Goal: Task Accomplishment & Management: Manage account settings

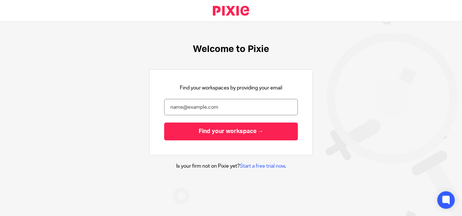
type input "[EMAIL_ADDRESS][DOMAIN_NAME]"
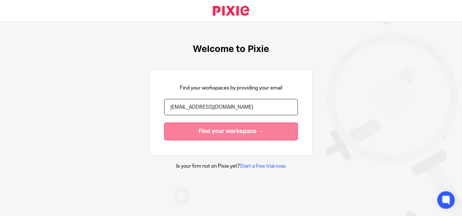
click at [232, 134] on input "Find your workspace →" at bounding box center [231, 131] width 134 height 18
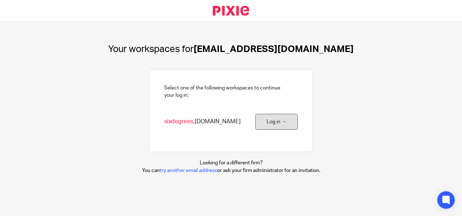
click at [270, 123] on link "Log in →" at bounding box center [276, 122] width 42 height 16
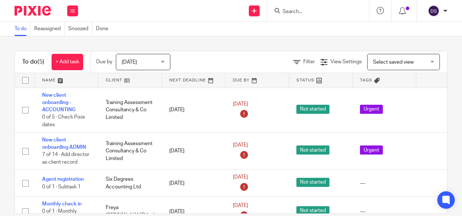
scroll to position [62, 0]
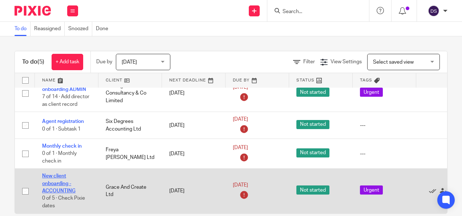
click at [59, 183] on link "New client onboarding - ACCOUNTING" at bounding box center [58, 183] width 33 height 20
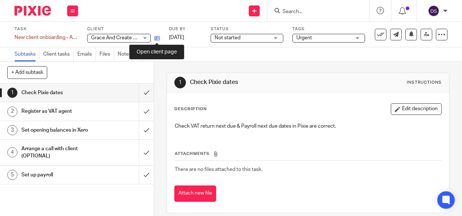
click at [155, 38] on icon at bounding box center [156, 38] width 5 height 5
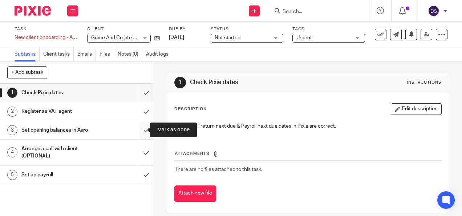
click at [139, 129] on input "submit" at bounding box center [77, 130] width 154 height 18
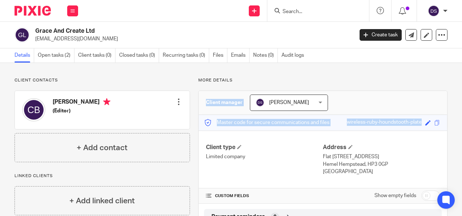
drag, startPoint x: 453, startPoint y: 69, endPoint x: 462, endPoint y: 115, distance: 46.5
click at [462, 115] on html "Work Email Clients Team Reports Settings Work Email Clients Team Reports Settin…" at bounding box center [231, 108] width 462 height 216
drag, startPoint x: 462, startPoint y: 115, endPoint x: 363, endPoint y: 74, distance: 106.5
click at [363, 74] on div "Client contacts Charlene Clare Barton (Editor) Edit contact Create client from …" at bounding box center [231, 207] width 462 height 289
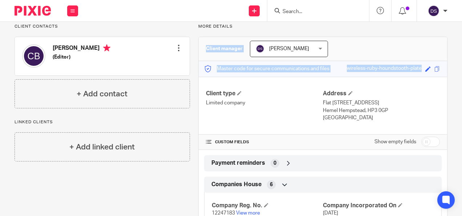
scroll to position [53, 0]
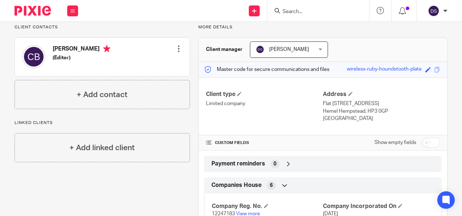
click at [453, 80] on div "Client contacts Charlene Clare Barton (Editor) Edit contact Create client from …" at bounding box center [231, 154] width 462 height 289
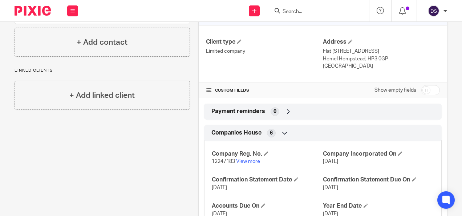
scroll to position [131, 0]
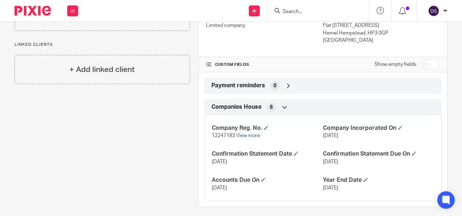
click at [426, 67] on input "checkbox" at bounding box center [430, 64] width 19 height 10
checkbox input "true"
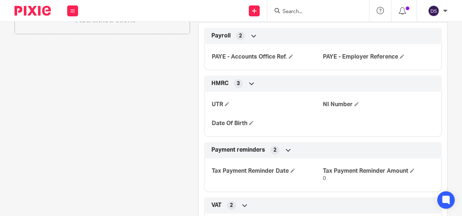
scroll to position [183, 0]
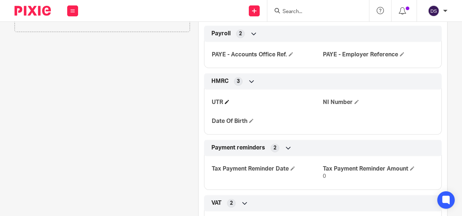
click at [229, 100] on h4 "UTR" at bounding box center [267, 102] width 111 height 8
click at [226, 100] on span at bounding box center [227, 102] width 4 height 4
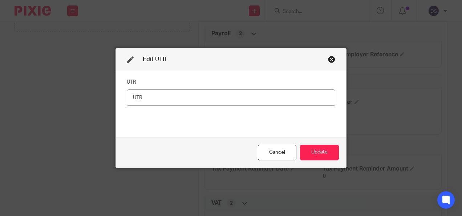
click at [179, 99] on input "text" at bounding box center [231, 97] width 208 height 16
click at [265, 151] on div "Cancel" at bounding box center [277, 153] width 38 height 16
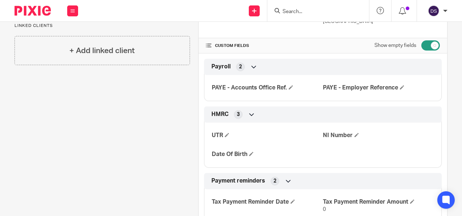
scroll to position [174, 0]
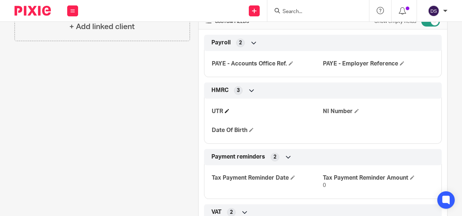
click at [229, 109] on h4 "UTR" at bounding box center [267, 112] width 111 height 8
click at [226, 109] on span at bounding box center [227, 111] width 4 height 4
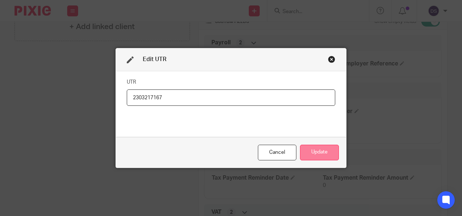
type input "2303217167"
click at [306, 149] on button "Update" at bounding box center [319, 153] width 39 height 16
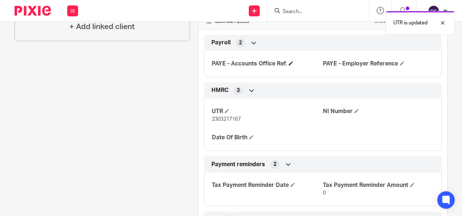
click at [292, 62] on h4 "PAYE - Accounts Office Ref." at bounding box center [267, 64] width 111 height 8
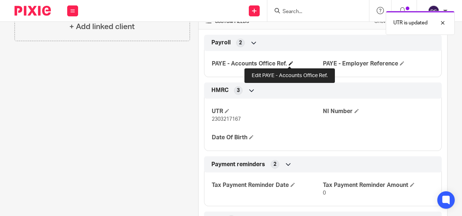
click at [289, 62] on span at bounding box center [291, 63] width 4 height 4
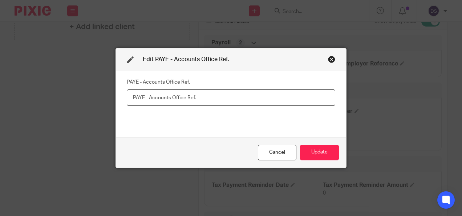
click at [195, 101] on input "text" at bounding box center [231, 97] width 208 height 16
paste input "475PY01448982"
type input "475PY01448982"
click at [319, 150] on button "Update" at bounding box center [319, 153] width 39 height 16
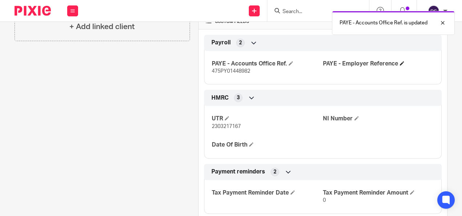
click at [398, 65] on h4 "PAYE - Employer Reference" at bounding box center [378, 64] width 111 height 8
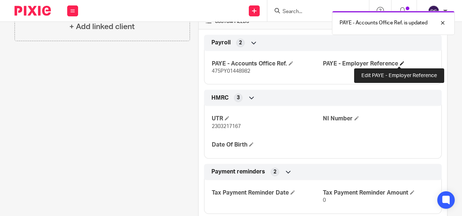
click at [400, 62] on span at bounding box center [402, 63] width 4 height 4
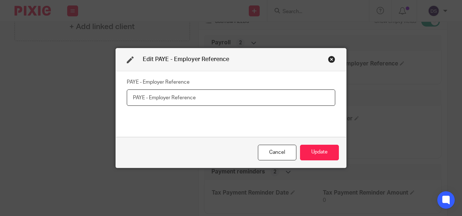
paste input "475/YE05225"
type input "475/YE05225"
click at [309, 155] on button "Update" at bounding box center [319, 153] width 39 height 16
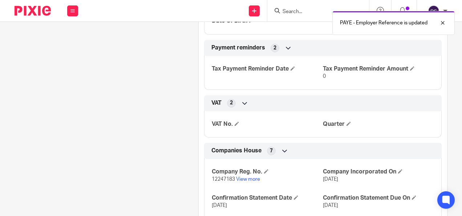
scroll to position [304, 0]
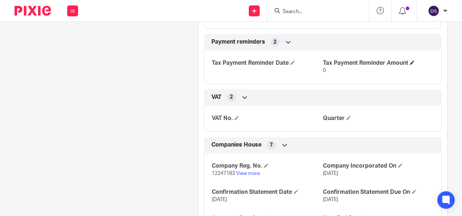
click at [407, 60] on h4 "Tax Payment Reminder Amount" at bounding box center [378, 63] width 111 height 8
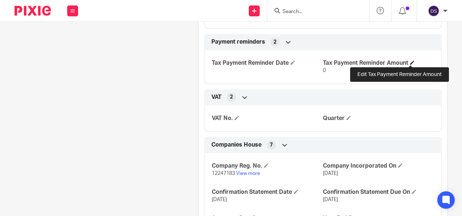
click at [410, 61] on span at bounding box center [412, 62] width 4 height 4
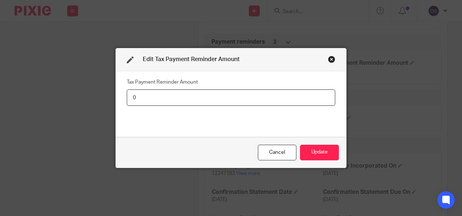
click at [328, 62] on div "Close this dialog window" at bounding box center [331, 59] width 7 height 7
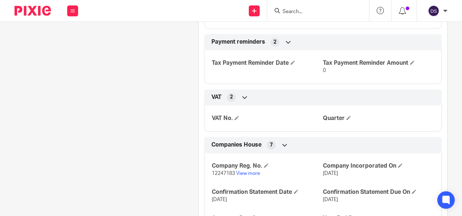
click at [281, 41] on div "Payment reminders 2" at bounding box center [323, 42] width 227 height 12
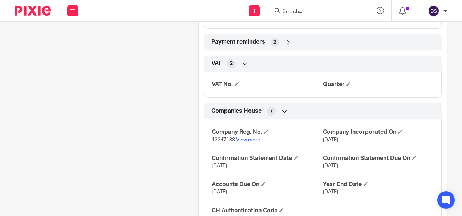
click at [281, 41] on div "Payment reminders 2" at bounding box center [323, 42] width 227 height 12
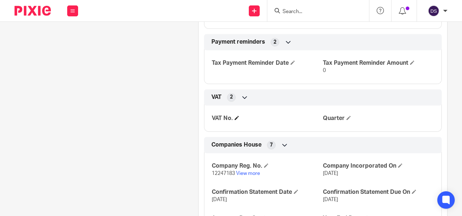
click at [238, 115] on h4 "VAT No." at bounding box center [267, 118] width 111 height 8
click at [237, 115] on span at bounding box center [237, 117] width 4 height 4
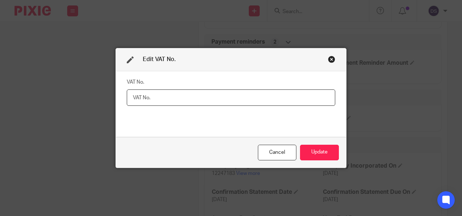
paste input "399311955"
type input "399311955"
click at [320, 149] on button "Update" at bounding box center [319, 153] width 39 height 16
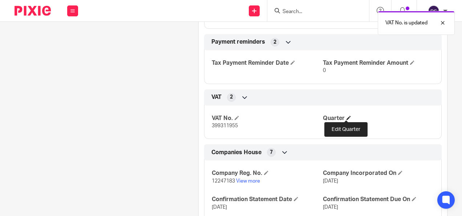
click at [346, 117] on span at bounding box center [348, 117] width 4 height 4
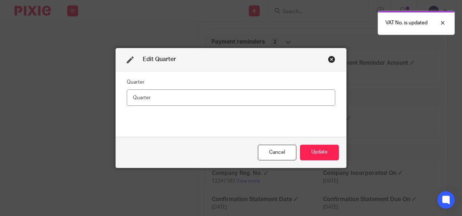
click at [236, 106] on div "Quarter" at bounding box center [231, 104] width 208 height 54
click at [235, 102] on input "text" at bounding box center [231, 97] width 208 height 16
click at [189, 104] on input "text" at bounding box center [231, 97] width 208 height 16
click at [259, 152] on div "Cancel" at bounding box center [277, 153] width 38 height 16
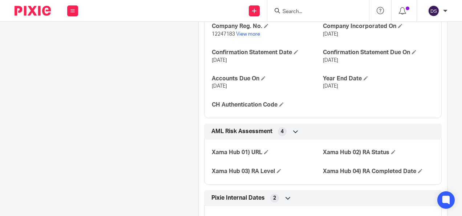
scroll to position [450, 0]
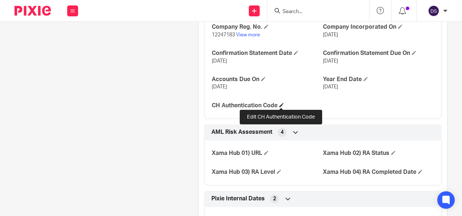
click at [280, 105] on span at bounding box center [281, 105] width 4 height 4
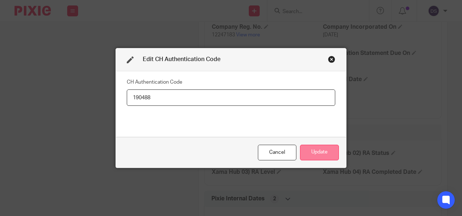
type input "190488"
click at [313, 153] on button "Update" at bounding box center [319, 153] width 39 height 16
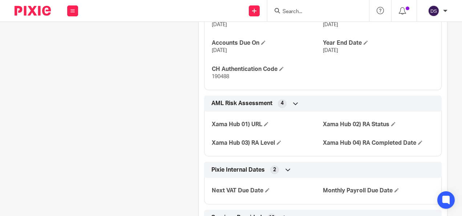
scroll to position [514, 0]
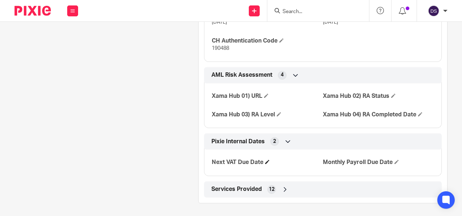
click at [265, 161] on span at bounding box center [267, 161] width 4 height 4
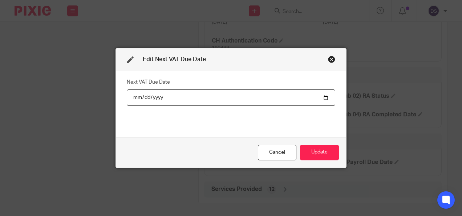
click at [69, 48] on div "Edit Next VAT Due Date Next VAT Due Date Cancel Update" at bounding box center [231, 108] width 462 height 216
click at [280, 154] on div "Cancel" at bounding box center [277, 153] width 38 height 16
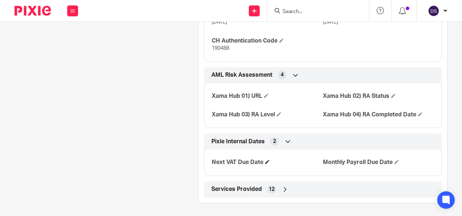
click at [269, 158] on h4 "Next VAT Due Date" at bounding box center [267, 162] width 111 height 8
click at [265, 161] on span at bounding box center [267, 161] width 4 height 4
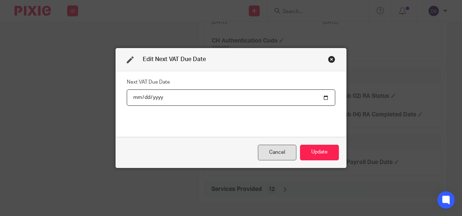
click at [269, 153] on div "Cancel" at bounding box center [277, 153] width 38 height 16
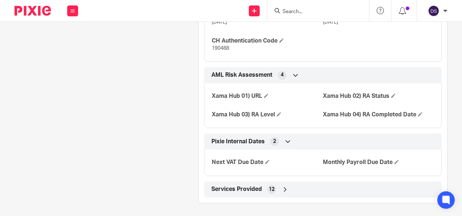
click at [284, 141] on icon at bounding box center [287, 141] width 7 height 7
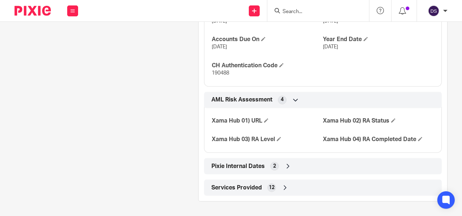
scroll to position [488, 0]
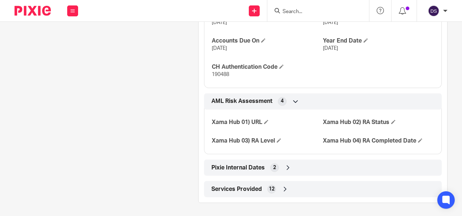
click at [291, 170] on div "Pixie Internal Dates 2" at bounding box center [323, 167] width 227 height 12
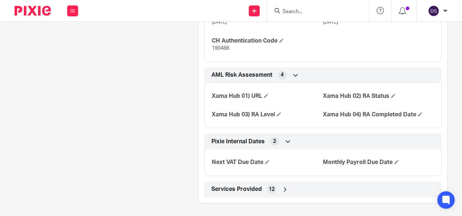
click at [269, 186] on span "12" at bounding box center [272, 189] width 6 height 7
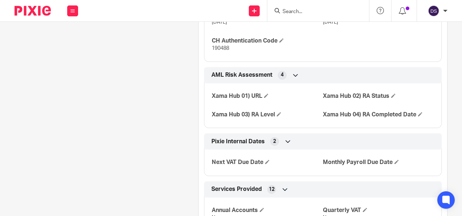
scroll to position [650, 0]
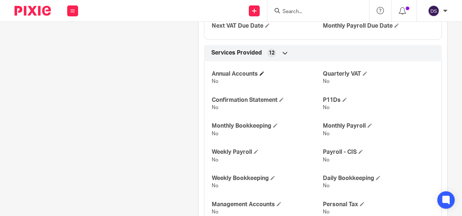
click at [261, 76] on h4 "Annual Accounts" at bounding box center [267, 74] width 111 height 8
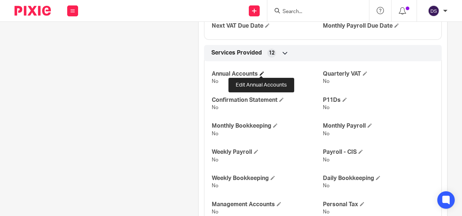
click at [260, 71] on span at bounding box center [262, 73] width 4 height 4
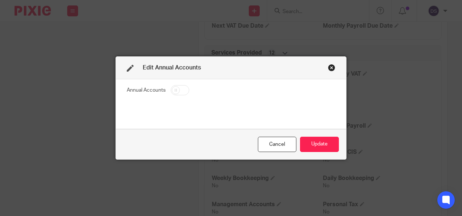
click at [182, 90] on input "checkbox" at bounding box center [180, 90] width 19 height 10
checkbox input "true"
click at [316, 151] on button "Update" at bounding box center [319, 145] width 39 height 16
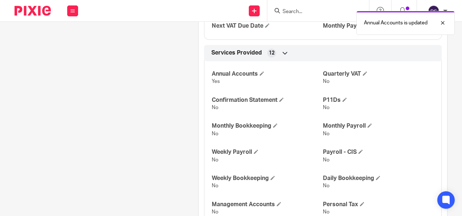
click at [316, 151] on h4 "Weekly Payroll" at bounding box center [267, 152] width 111 height 8
click at [363, 73] on span at bounding box center [365, 73] width 4 height 4
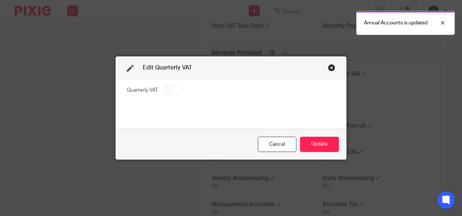
click at [172, 89] on input "checkbox" at bounding box center [172, 90] width 19 height 10
checkbox input "true"
click at [320, 143] on button "Update" at bounding box center [319, 145] width 39 height 16
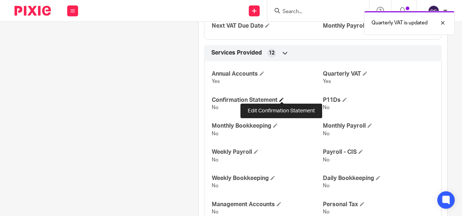
click at [281, 100] on span at bounding box center [281, 99] width 4 height 4
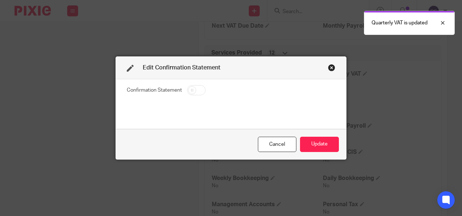
click at [197, 89] on input "checkbox" at bounding box center [196, 90] width 19 height 10
checkbox input "true"
click at [332, 149] on button "Update" at bounding box center [319, 145] width 39 height 16
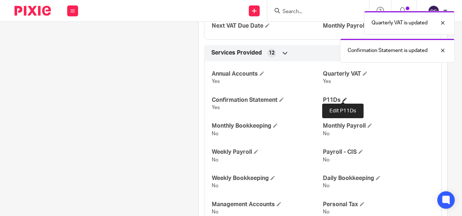
click at [342, 99] on span at bounding box center [344, 99] width 4 height 4
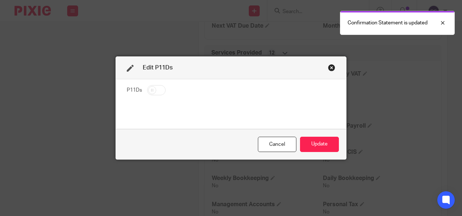
click at [161, 92] on input "checkbox" at bounding box center [156, 90] width 19 height 10
checkbox input "true"
click at [313, 146] on button "Update" at bounding box center [319, 145] width 39 height 16
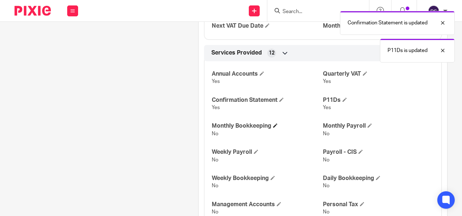
click at [272, 124] on h4 "Monthly Bookkeeping" at bounding box center [267, 126] width 111 height 8
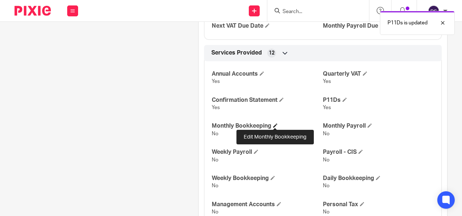
click at [275, 124] on span at bounding box center [275, 125] width 4 height 4
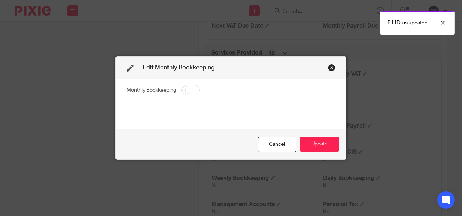
click at [187, 89] on input "checkbox" at bounding box center [190, 90] width 19 height 10
checkbox input "true"
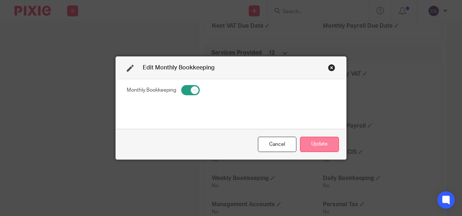
click at [309, 147] on button "Update" at bounding box center [319, 145] width 39 height 16
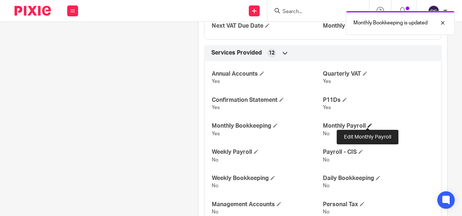
click at [368, 125] on span at bounding box center [370, 125] width 4 height 4
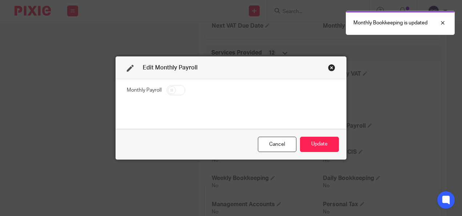
click at [171, 86] on input "checkbox" at bounding box center [176, 90] width 19 height 10
checkbox input "true"
click at [323, 143] on button "Update" at bounding box center [319, 145] width 39 height 16
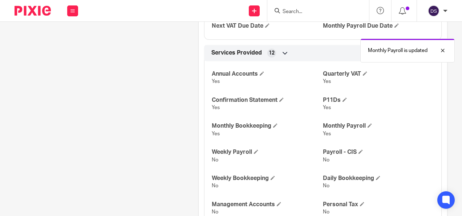
scroll to position [678, 0]
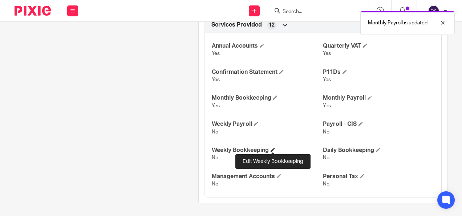
click at [271, 150] on span at bounding box center [273, 149] width 4 height 4
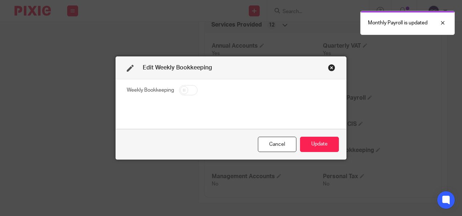
click at [186, 87] on input "checkbox" at bounding box center [188, 90] width 19 height 10
checkbox input "true"
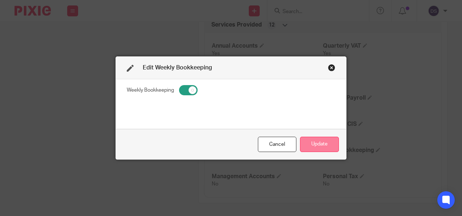
click at [328, 149] on button "Update" at bounding box center [319, 145] width 39 height 16
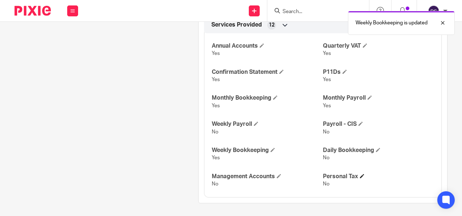
click at [355, 176] on h4 "Personal Tax" at bounding box center [378, 177] width 111 height 8
click at [360, 174] on span at bounding box center [362, 176] width 4 height 4
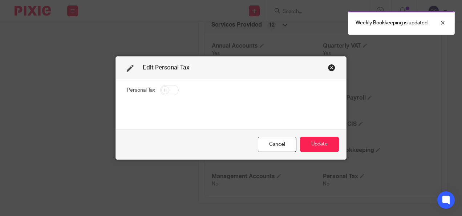
click at [173, 92] on input "checkbox" at bounding box center [169, 90] width 19 height 10
checkbox input "true"
click at [323, 145] on button "Update" at bounding box center [319, 145] width 39 height 16
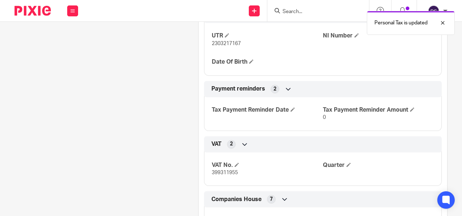
scroll to position [286, 0]
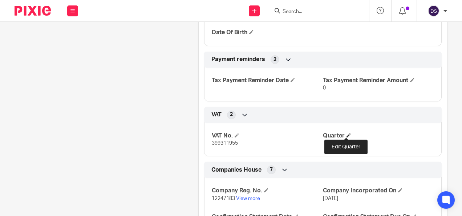
click at [346, 134] on span at bounding box center [348, 135] width 4 height 4
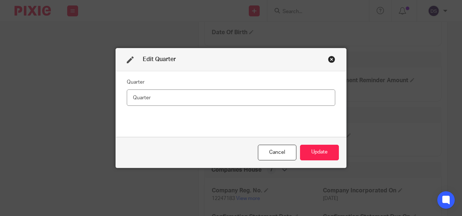
click at [223, 94] on input "text" at bounding box center [231, 97] width 208 height 16
type input "D"
type input "Dec/Mar/Jun/Sep"
click at [319, 156] on button "Update" at bounding box center [319, 153] width 39 height 16
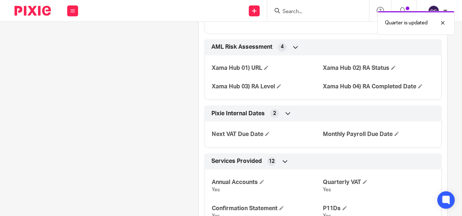
scroll to position [532, 0]
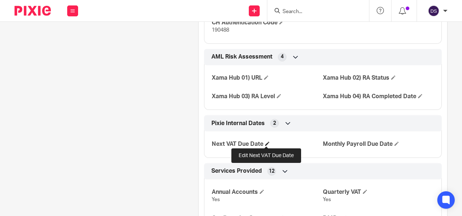
click at [265, 142] on span at bounding box center [267, 143] width 4 height 4
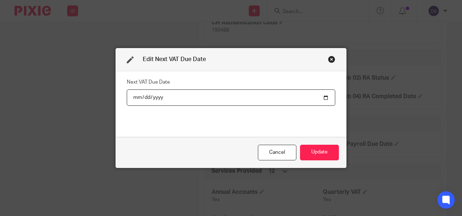
click at [324, 95] on input "date" at bounding box center [231, 97] width 208 height 16
type input "2025-12-31"
click at [328, 149] on button "Update" at bounding box center [319, 153] width 39 height 16
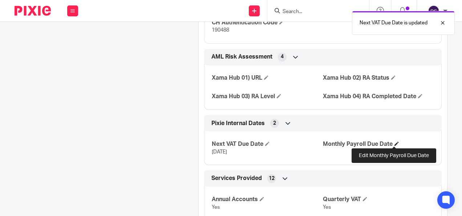
click at [395, 142] on span at bounding box center [396, 143] width 4 height 4
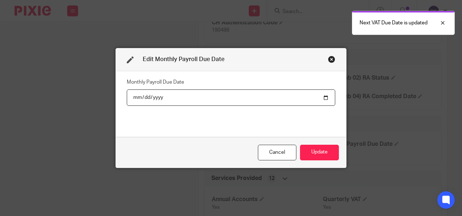
click at [319, 97] on input "date" at bounding box center [231, 97] width 208 height 16
click at [323, 97] on input "date" at bounding box center [231, 97] width 208 height 16
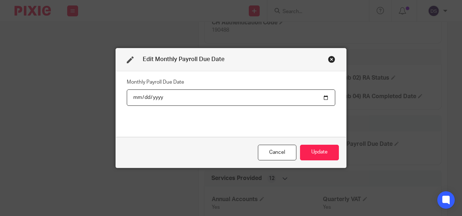
type input "2025-11-30"
click at [316, 145] on button "Update" at bounding box center [319, 153] width 39 height 16
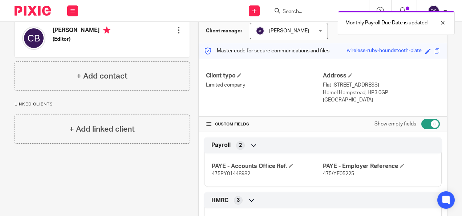
scroll to position [0, 0]
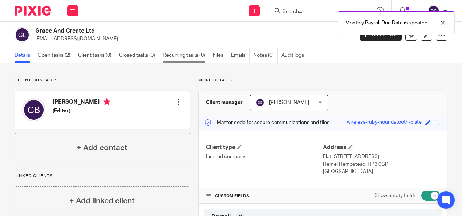
click at [198, 52] on link "Recurring tasks (0)" at bounding box center [186, 55] width 46 height 14
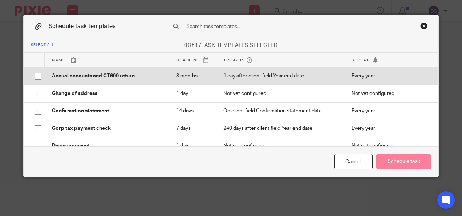
click at [156, 80] on p "Annual accounts and CT600 return" at bounding box center [107, 75] width 110 height 7
checkbox input "true"
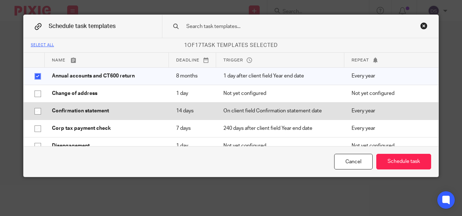
click at [308, 114] on p "On client field Confirmation statement date" at bounding box center [279, 110] width 113 height 7
checkbox input "true"
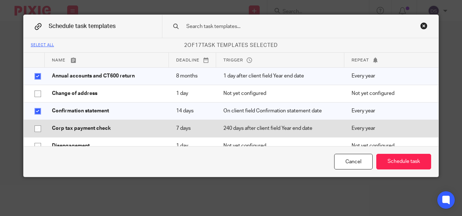
click at [295, 132] on p "240 days after client field Year end date" at bounding box center [279, 128] width 113 height 7
checkbox input "true"
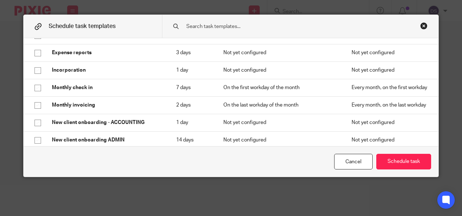
scroll to position [111, 0]
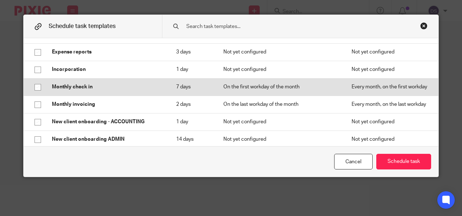
click at [269, 90] on p "On the first workday of the month" at bounding box center [279, 86] width 113 height 7
checkbox input "true"
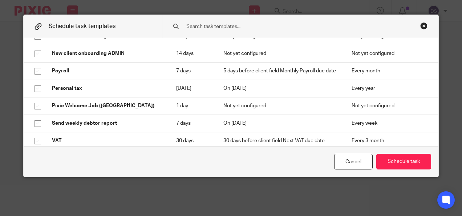
scroll to position [198, 0]
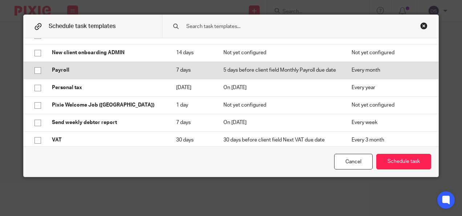
click at [303, 74] on p "5 days before client field Monthly Payroll due date" at bounding box center [279, 69] width 113 height 7
checkbox input "true"
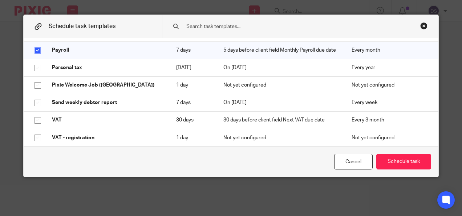
scroll to position [237, 0]
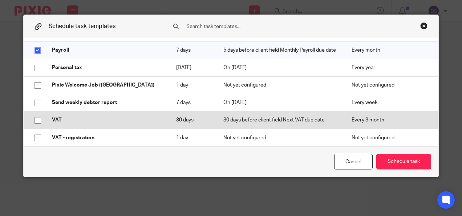
click at [302, 115] on td "30 days before client field Next VAT due date" at bounding box center [280, 119] width 128 height 17
checkbox input "true"
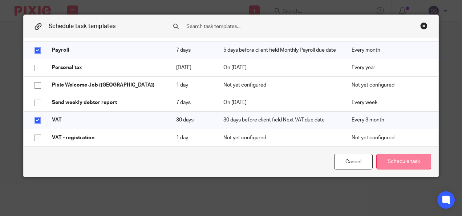
click at [409, 164] on button "Schedule task" at bounding box center [403, 162] width 55 height 16
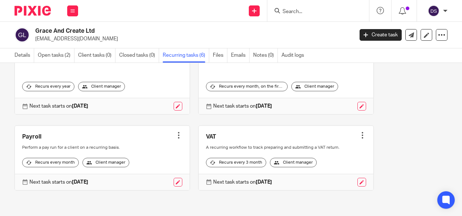
scroll to position [146, 0]
click at [206, 182] on icon at bounding box center [208, 181] width 5 height 5
click at [262, 179] on p "Next task starts on 1 Dec 2025" at bounding box center [242, 181] width 59 height 7
click at [357, 182] on link at bounding box center [361, 182] width 9 height 9
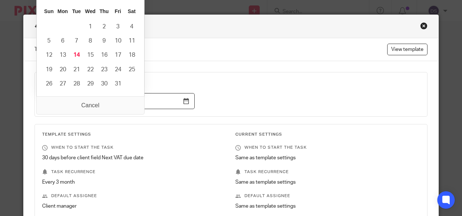
click at [185, 101] on input "[DATE]" at bounding box center [118, 101] width 153 height 16
click at [422, 21] on div "Recurring task configuration" at bounding box center [231, 26] width 415 height 23
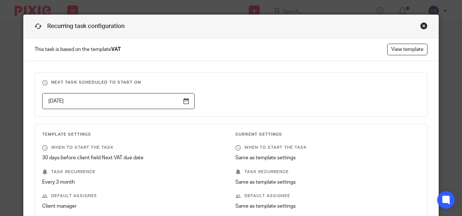
click at [422, 23] on div "Close this dialog window" at bounding box center [423, 25] width 7 height 7
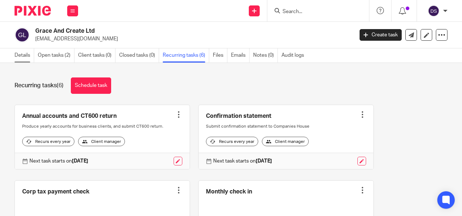
click at [17, 60] on link "Details" at bounding box center [25, 55] width 20 height 14
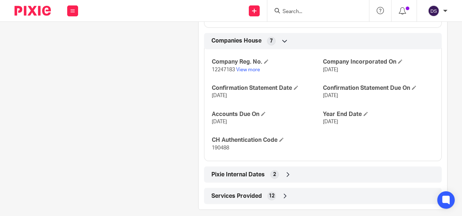
scroll to position [370, 0]
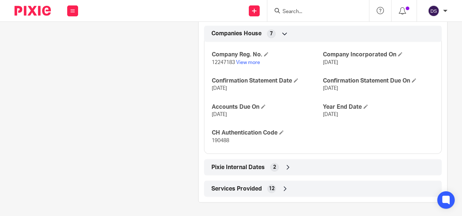
click at [341, 167] on div "Pixie Internal Dates 2" at bounding box center [323, 167] width 227 height 12
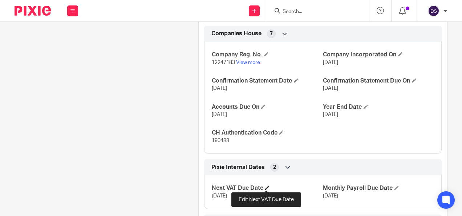
click at [265, 185] on span at bounding box center [267, 187] width 4 height 4
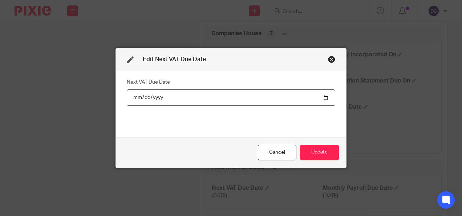
click at [323, 95] on input "2025-12-31" at bounding box center [231, 97] width 208 height 16
type input "2026-01-31"
click at [317, 157] on button "Update" at bounding box center [319, 153] width 39 height 16
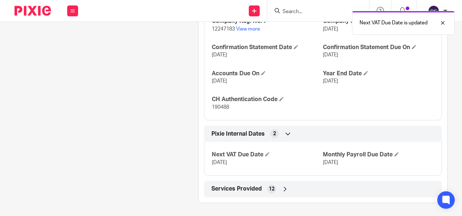
scroll to position [0, 0]
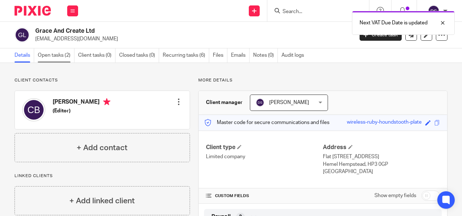
click at [71, 52] on link "Open tasks (2)" at bounding box center [56, 55] width 37 height 14
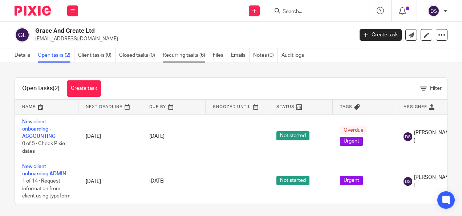
click at [197, 53] on link "Recurring tasks (6)" at bounding box center [186, 55] width 46 height 14
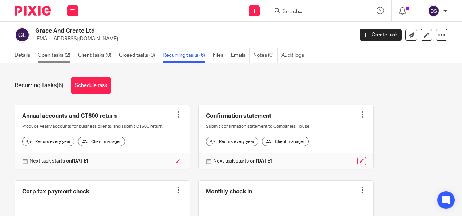
click at [53, 57] on link "Open tasks (2)" at bounding box center [56, 55] width 37 height 14
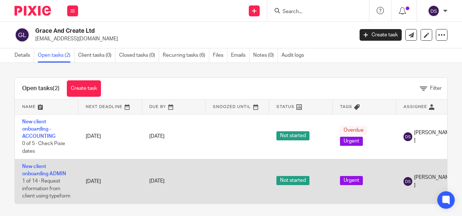
click at [52, 163] on td "New client onboarding ADMIN 1 of 14 · Request information from client using typ…" at bounding box center [47, 181] width 64 height 45
click at [48, 173] on link "New client onboarding ADMIN" at bounding box center [44, 170] width 44 height 12
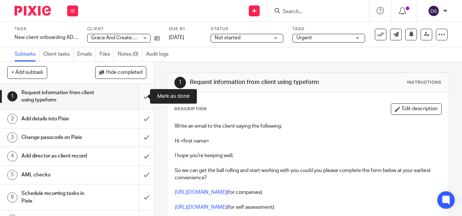
click at [137, 97] on input "submit" at bounding box center [77, 97] width 154 height 26
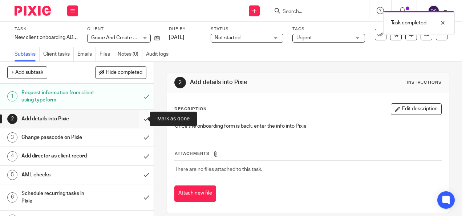
click at [136, 119] on input "submit" at bounding box center [77, 119] width 154 height 18
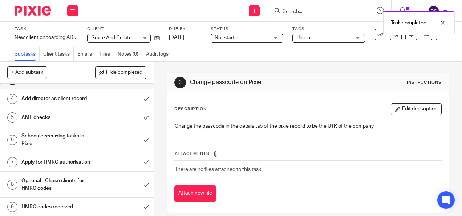
scroll to position [58, 0]
click at [139, 135] on input "submit" at bounding box center [77, 139] width 154 height 26
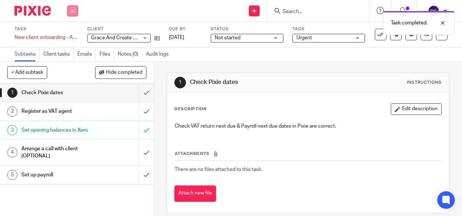
click at [70, 13] on button at bounding box center [72, 10] width 11 height 11
click at [70, 33] on link "Work" at bounding box center [69, 33] width 13 height 5
